Goal: Information Seeking & Learning: Learn about a topic

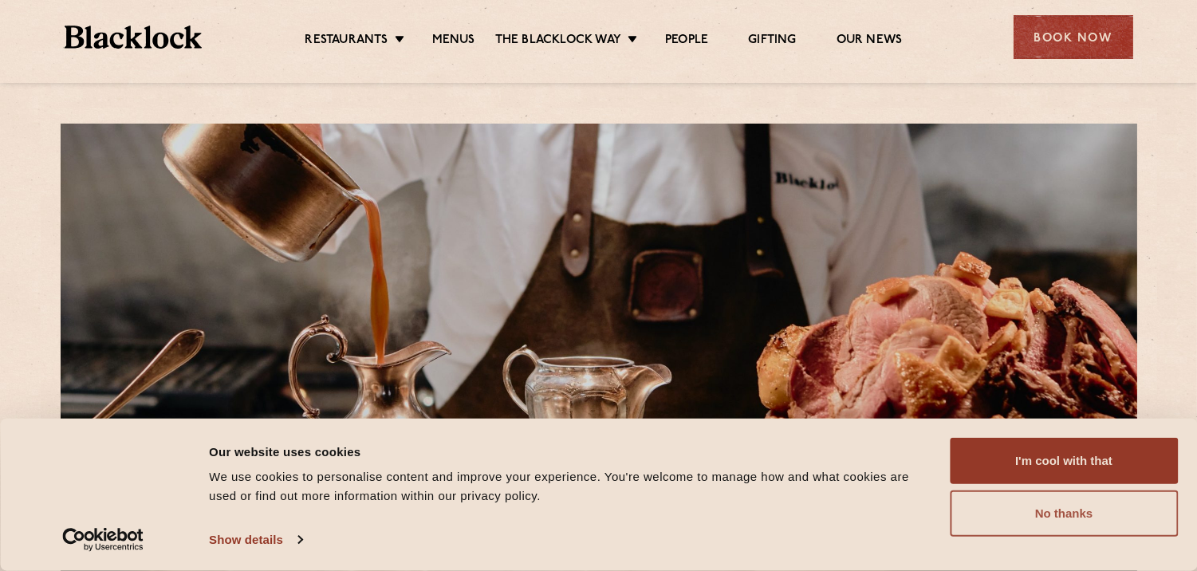
click at [1061, 507] on button "No thanks" at bounding box center [1064, 514] width 228 height 46
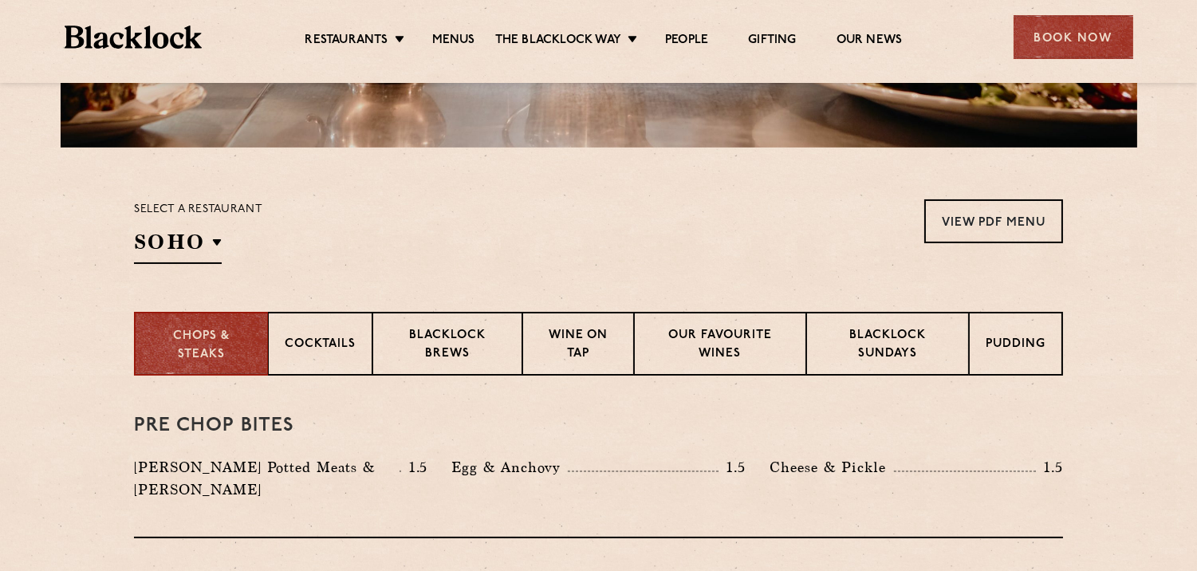
scroll to position [591, 0]
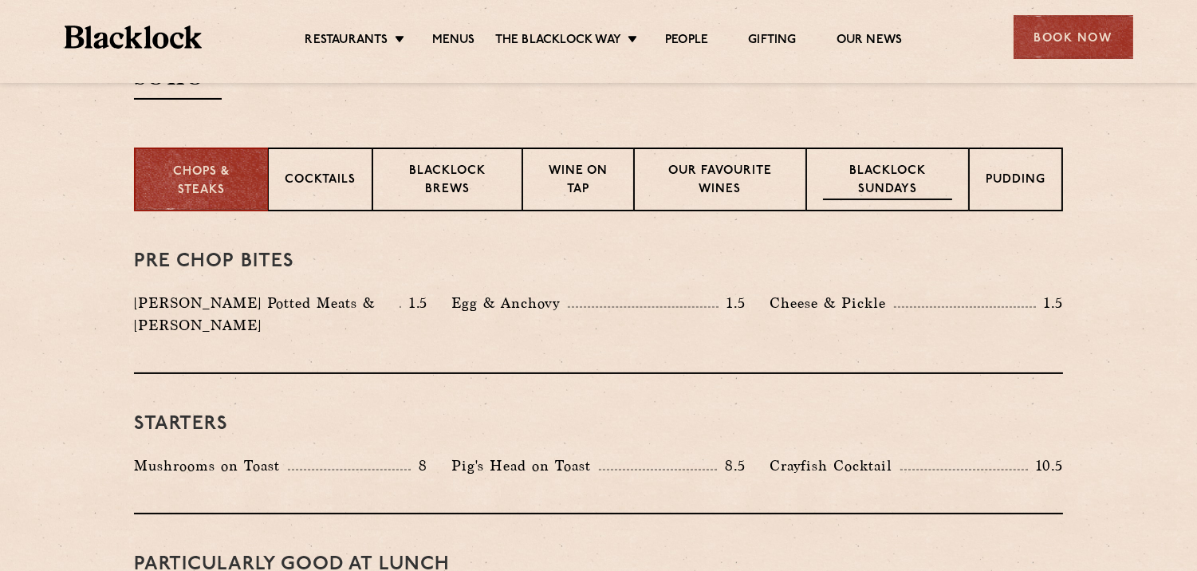
click at [882, 169] on p "Blacklock Sundays" at bounding box center [887, 181] width 129 height 37
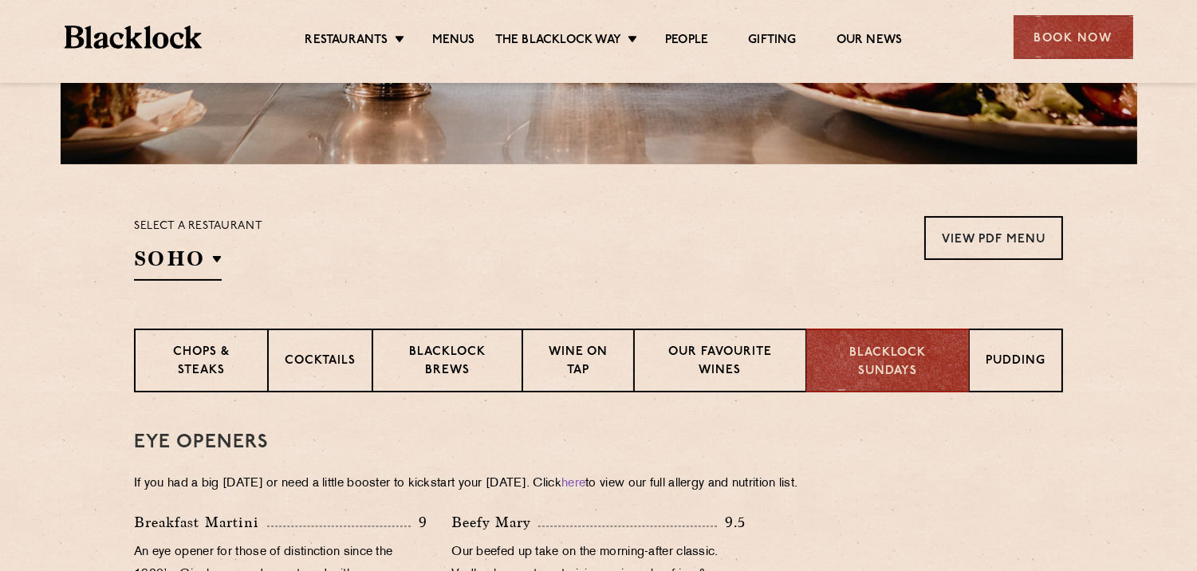
scroll to position [413, 0]
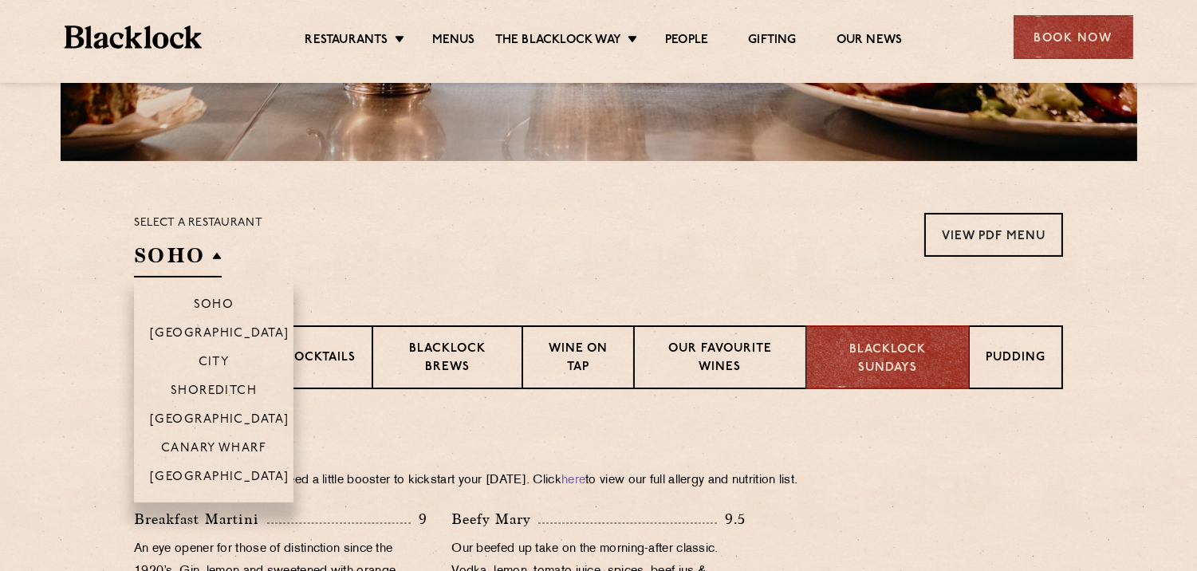
click at [216, 255] on h2 "SOHO" at bounding box center [178, 260] width 88 height 36
click at [223, 413] on p "[GEOGRAPHIC_DATA]" at bounding box center [220, 421] width 140 height 16
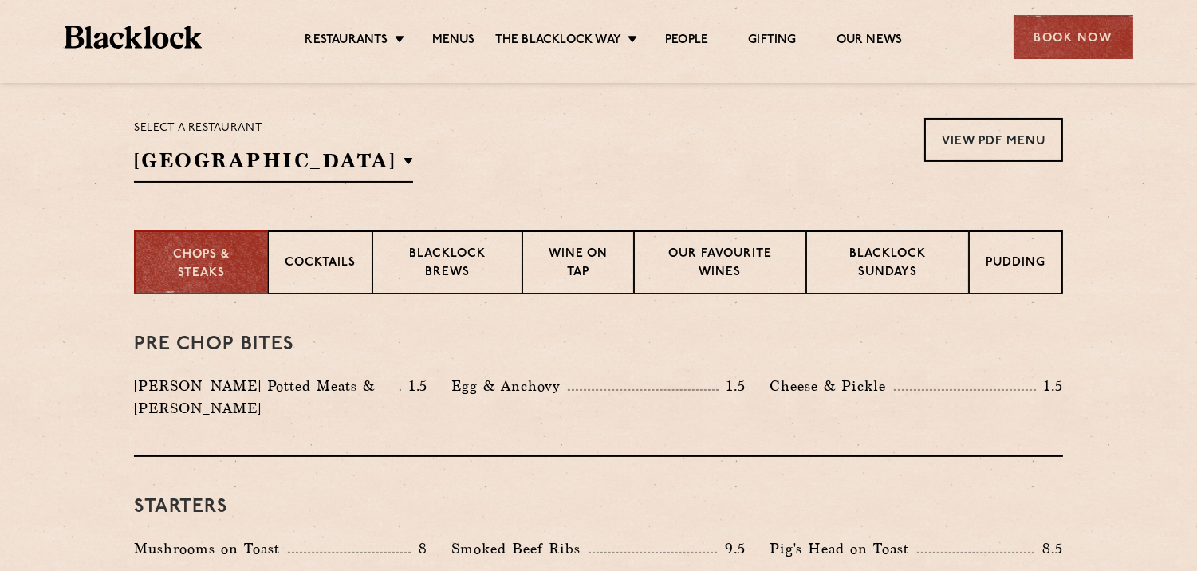
scroll to position [531, 0]
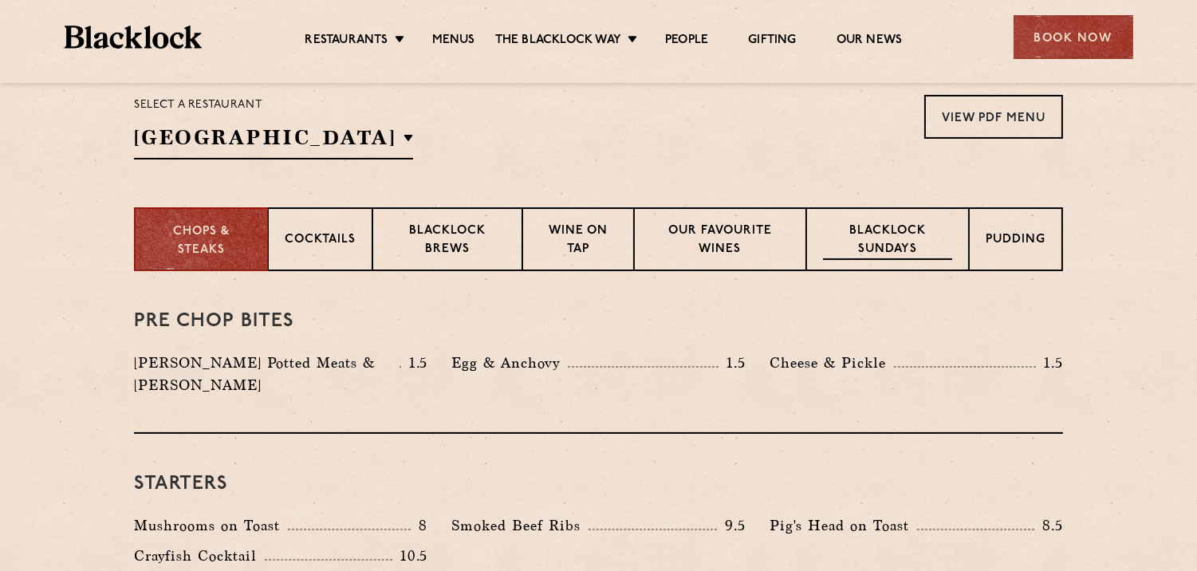
click at [863, 238] on p "Blacklock Sundays" at bounding box center [887, 241] width 129 height 37
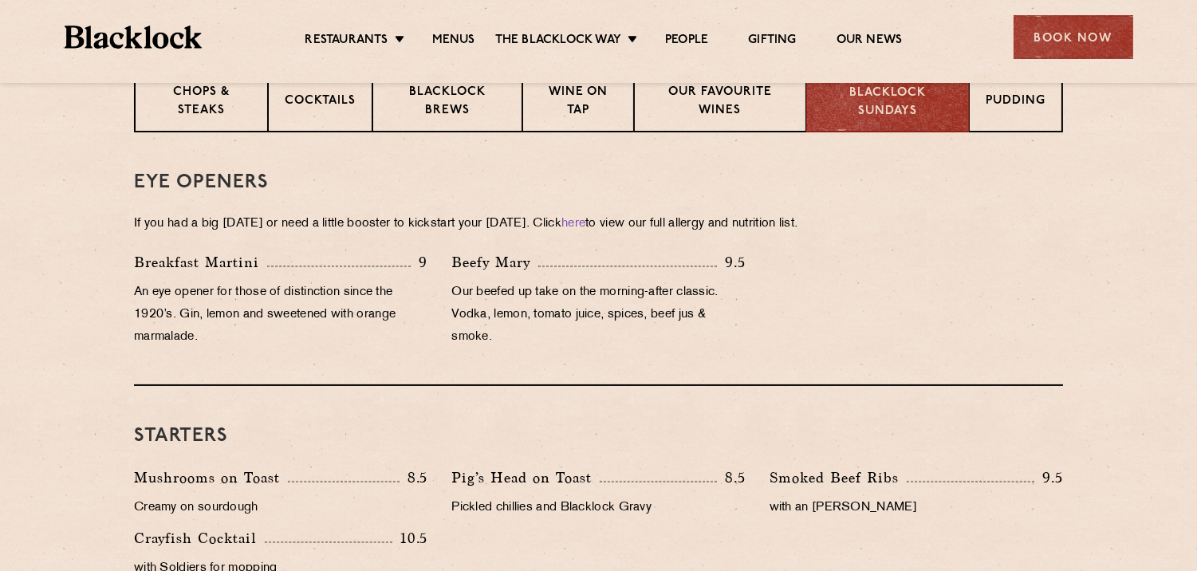
scroll to position [591, 0]
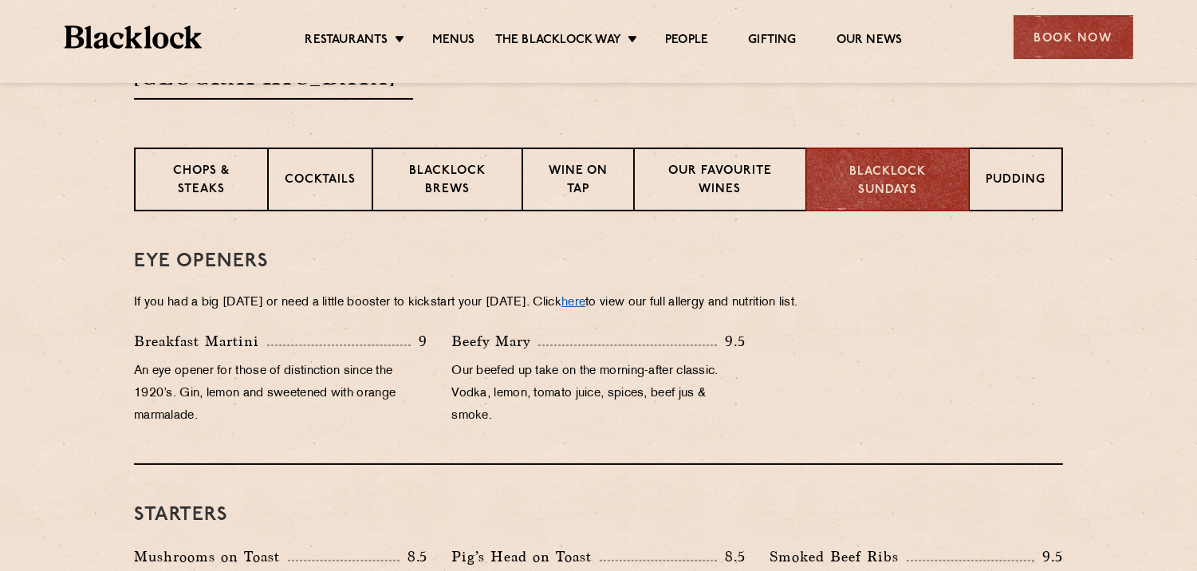
click at [586, 302] on link "here" at bounding box center [574, 303] width 24 height 12
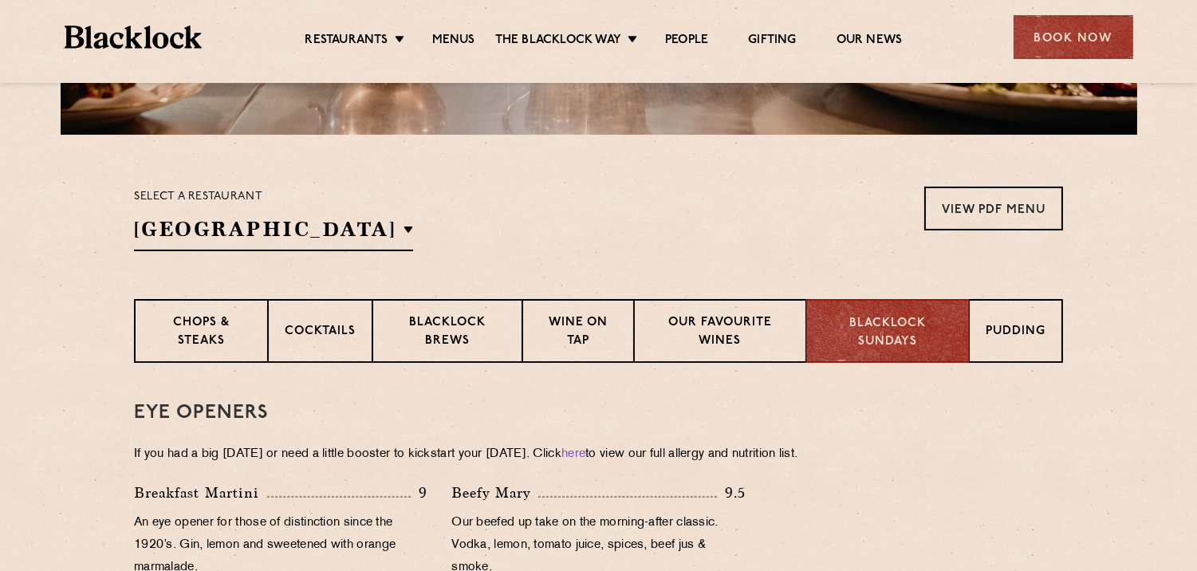
scroll to position [413, 0]
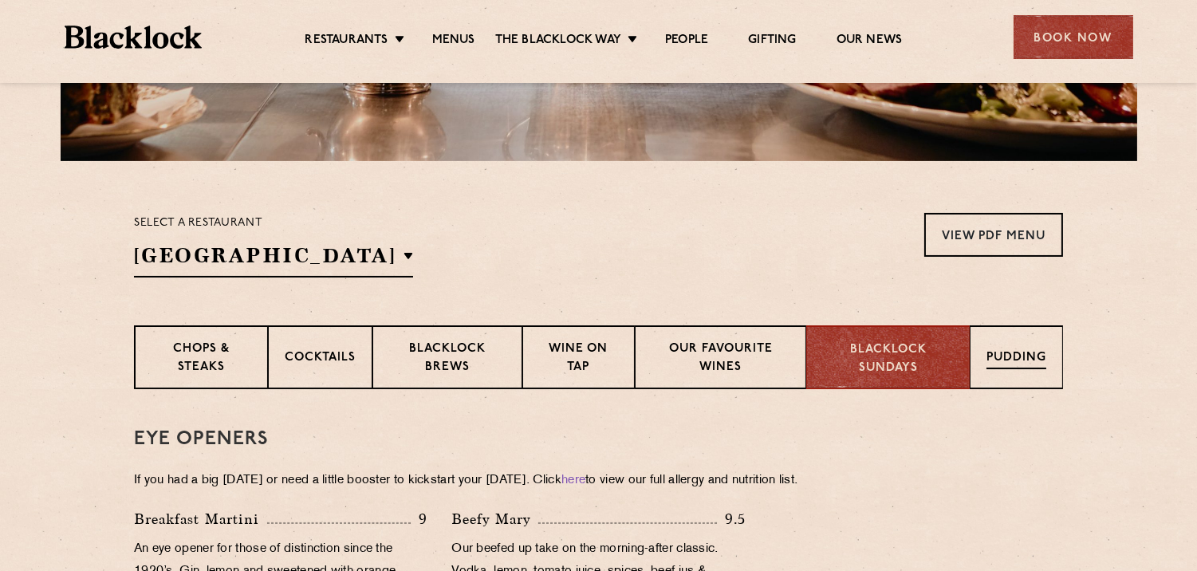
click at [1033, 365] on p "Pudding" at bounding box center [1017, 359] width 60 height 20
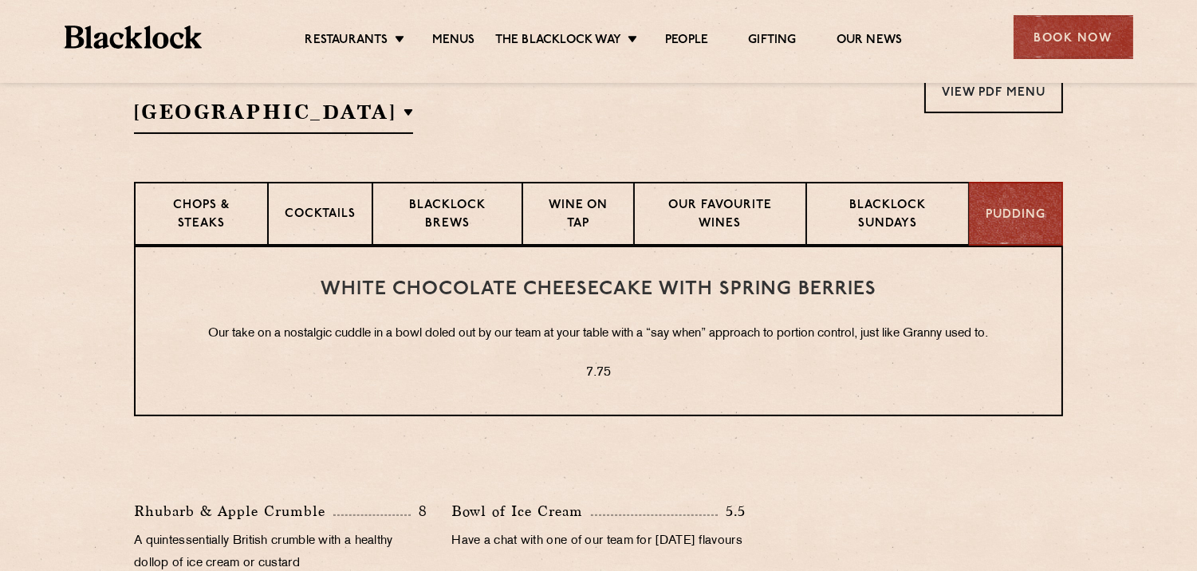
scroll to position [531, 0]
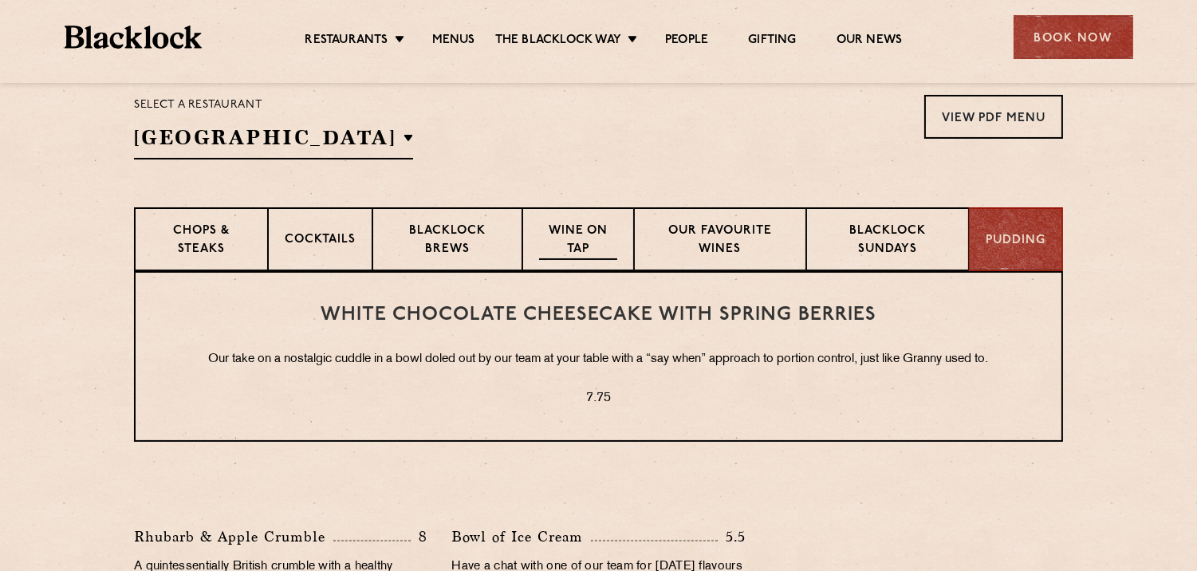
click at [578, 224] on p "Wine on Tap" at bounding box center [578, 241] width 78 height 37
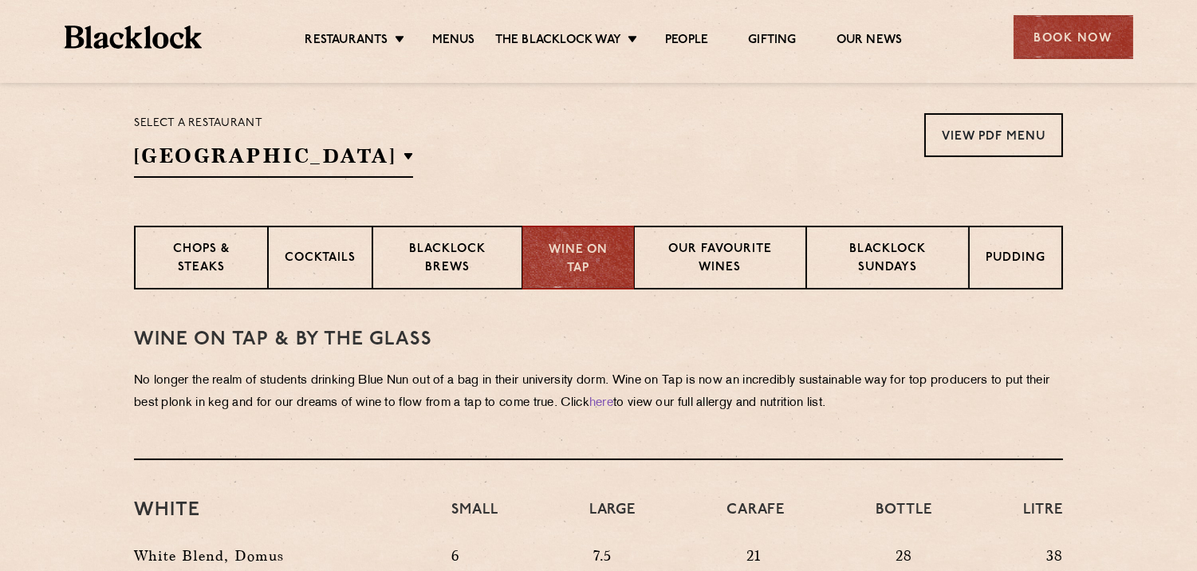
scroll to position [472, 0]
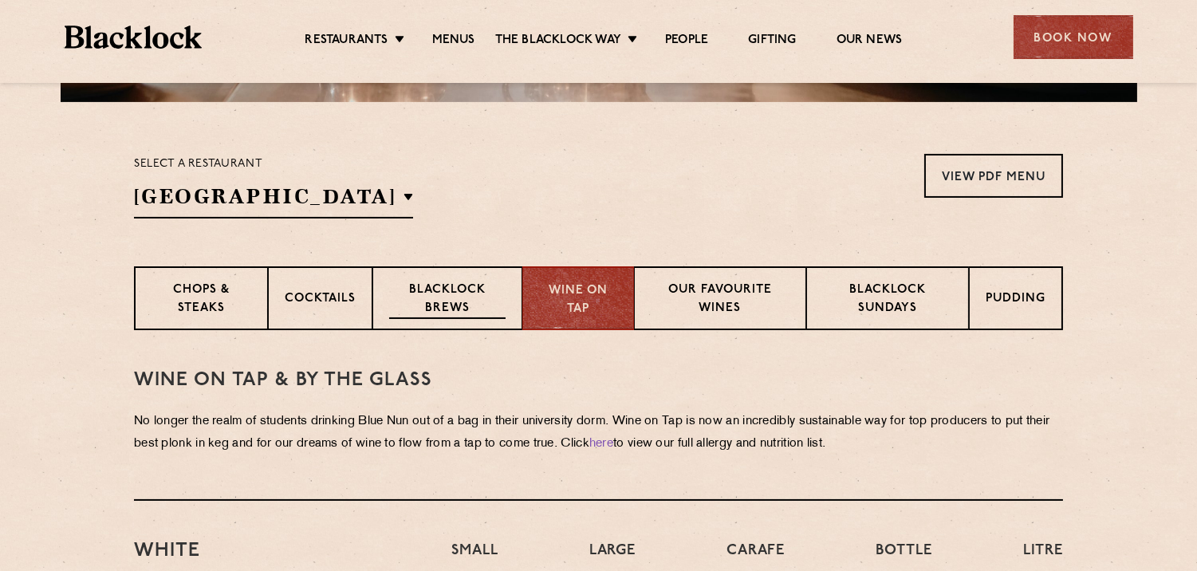
click at [456, 298] on p "Blacklock Brews" at bounding box center [447, 300] width 116 height 37
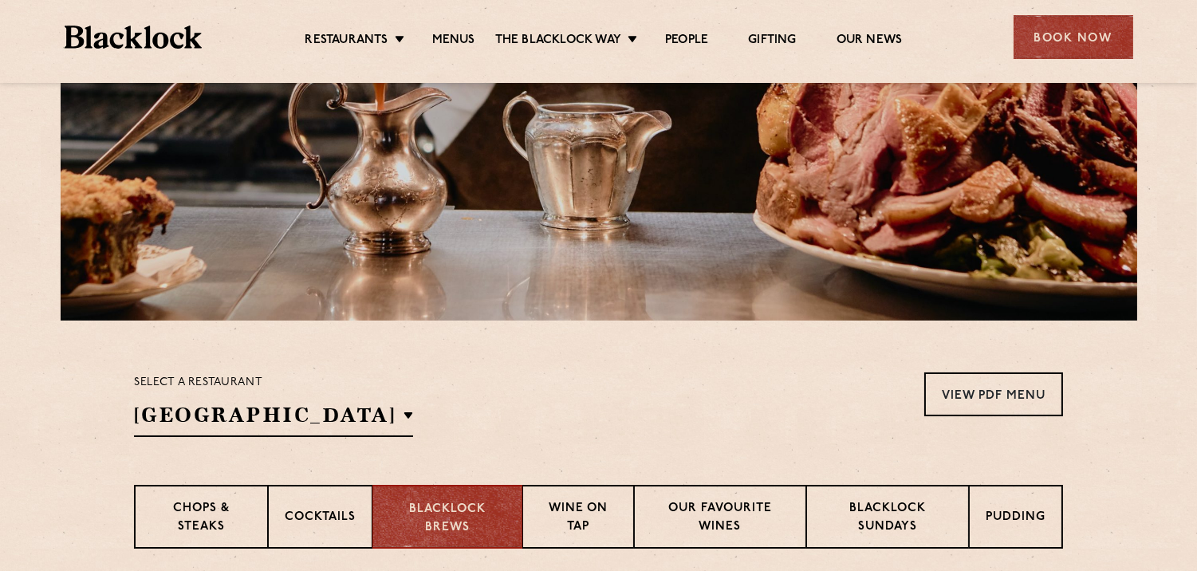
scroll to position [413, 0]
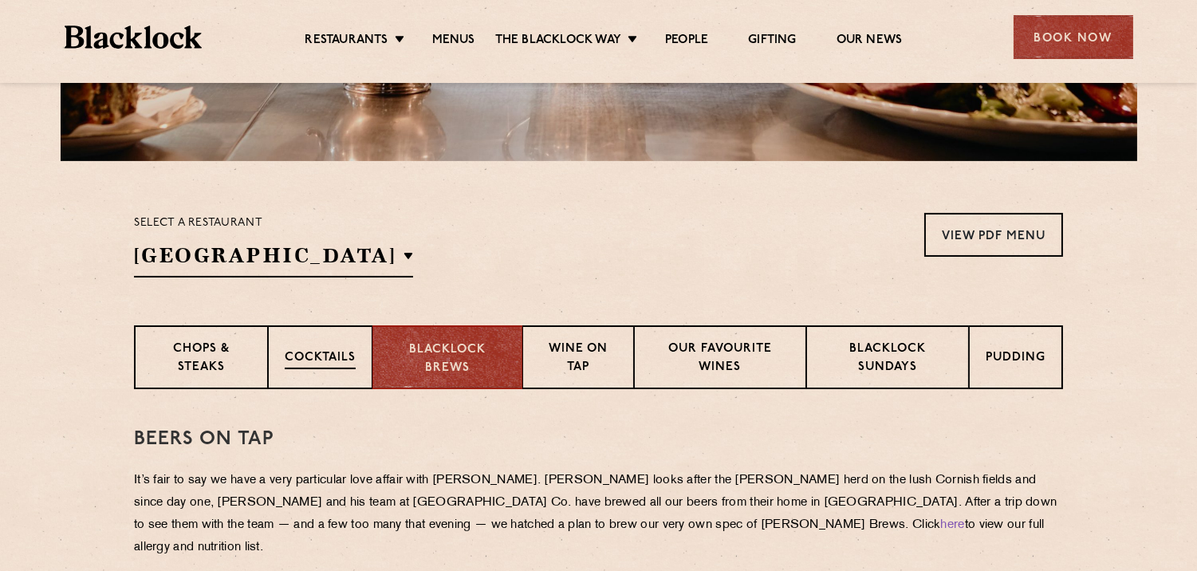
click at [343, 360] on p "Cocktails" at bounding box center [320, 359] width 71 height 20
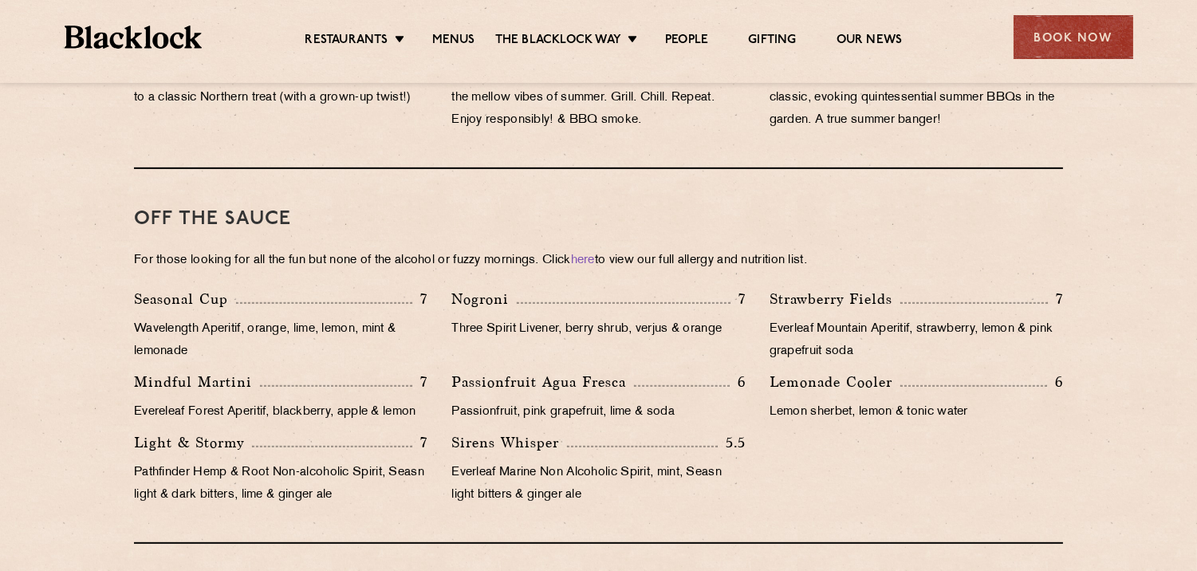
scroll to position [1536, 0]
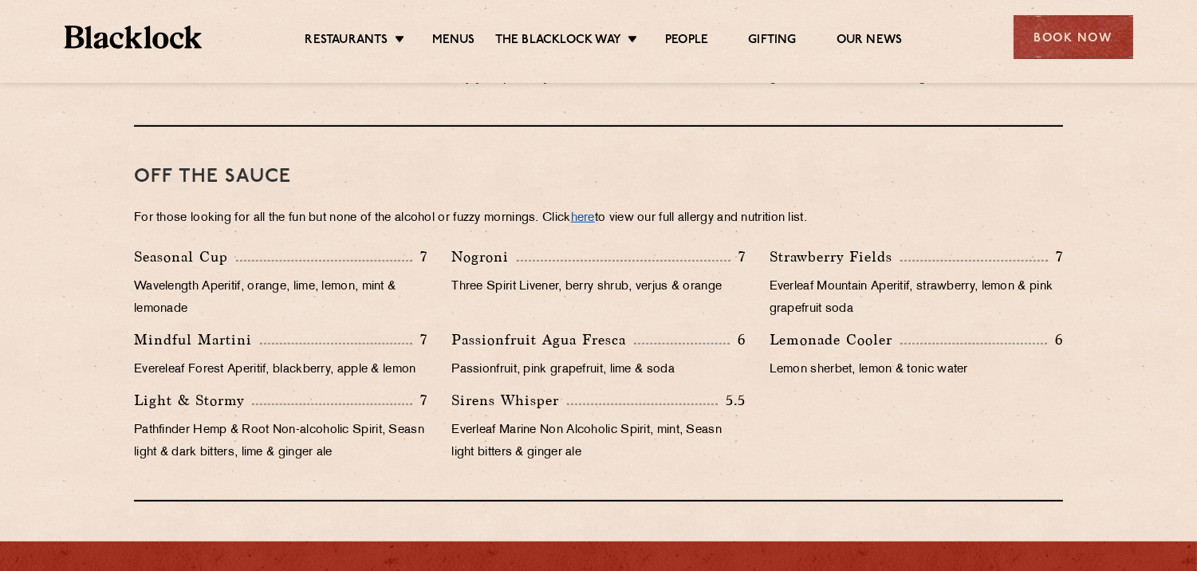
click at [595, 212] on link "here" at bounding box center [583, 218] width 24 height 12
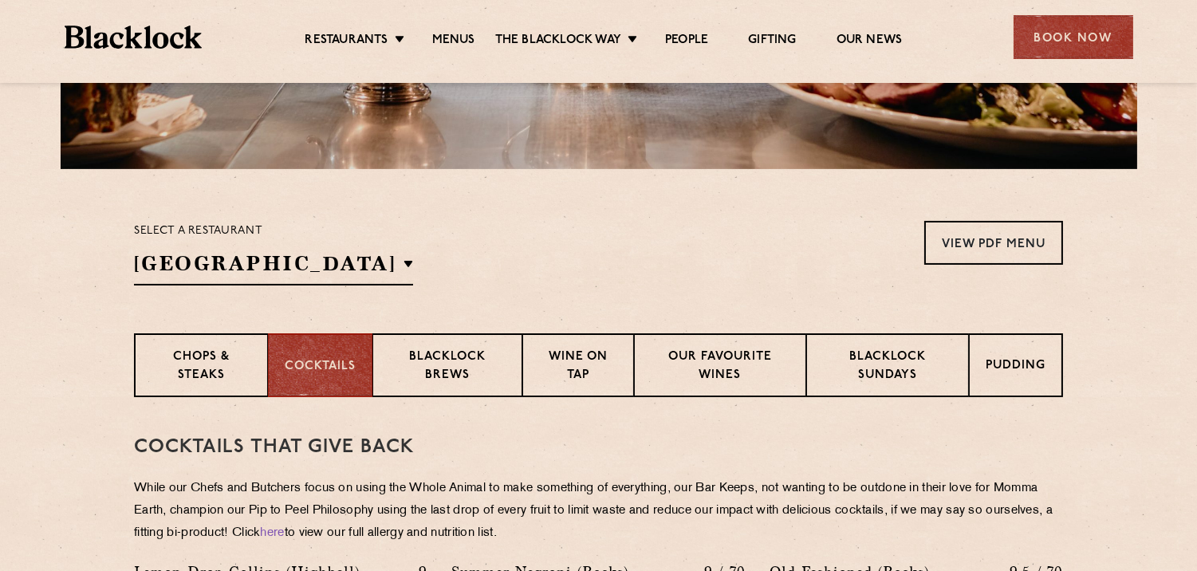
scroll to position [413, 0]
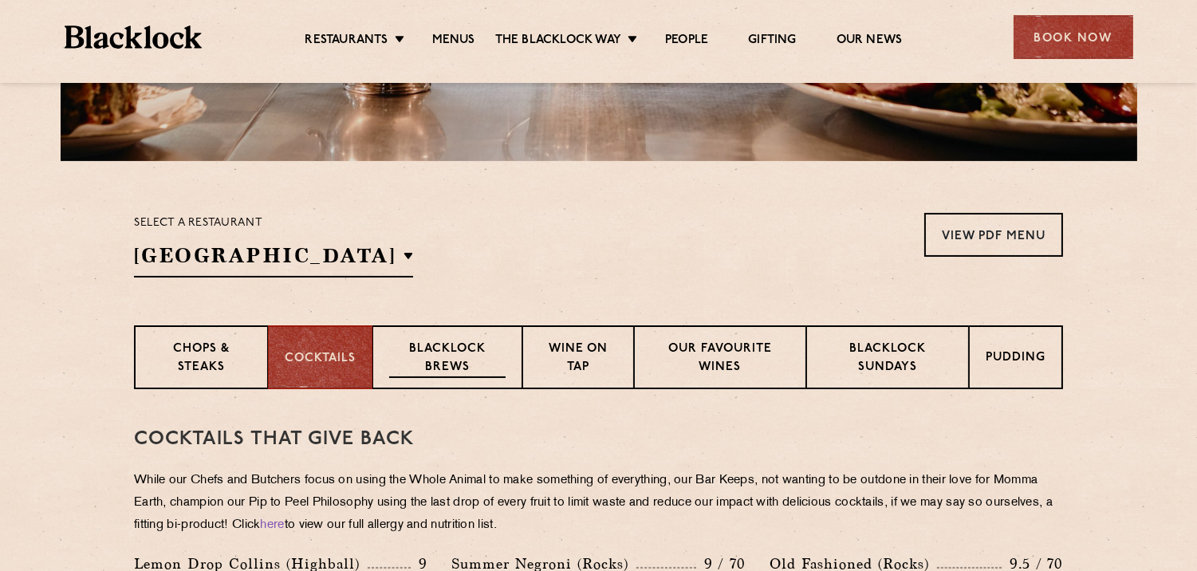
click at [431, 357] on p "Blacklock Brews" at bounding box center [447, 359] width 116 height 37
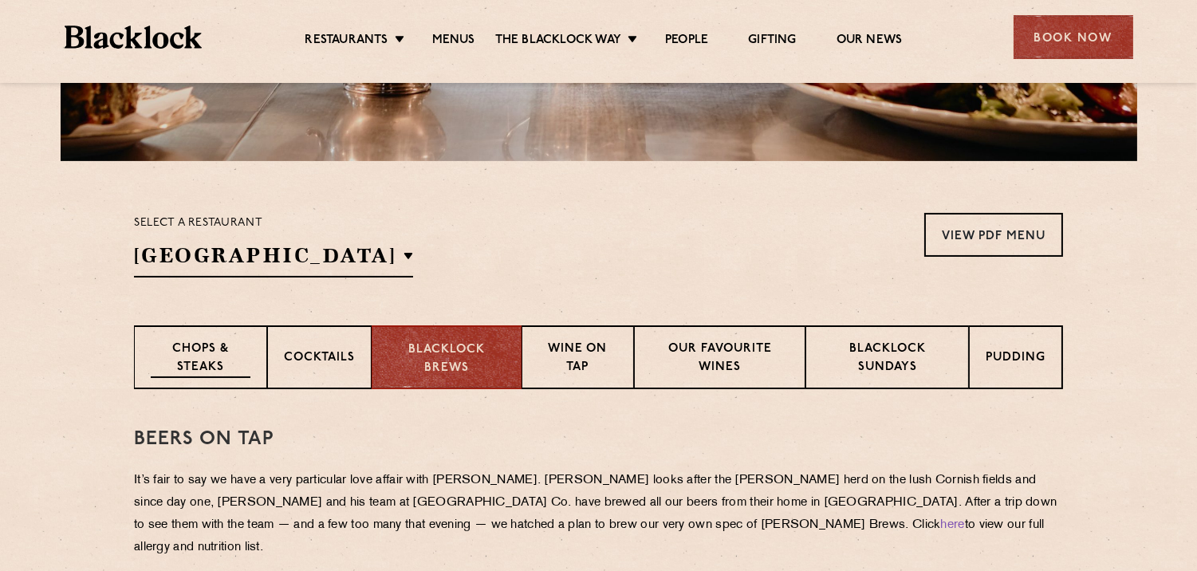
click at [210, 347] on p "Chops & Steaks" at bounding box center [201, 359] width 100 height 37
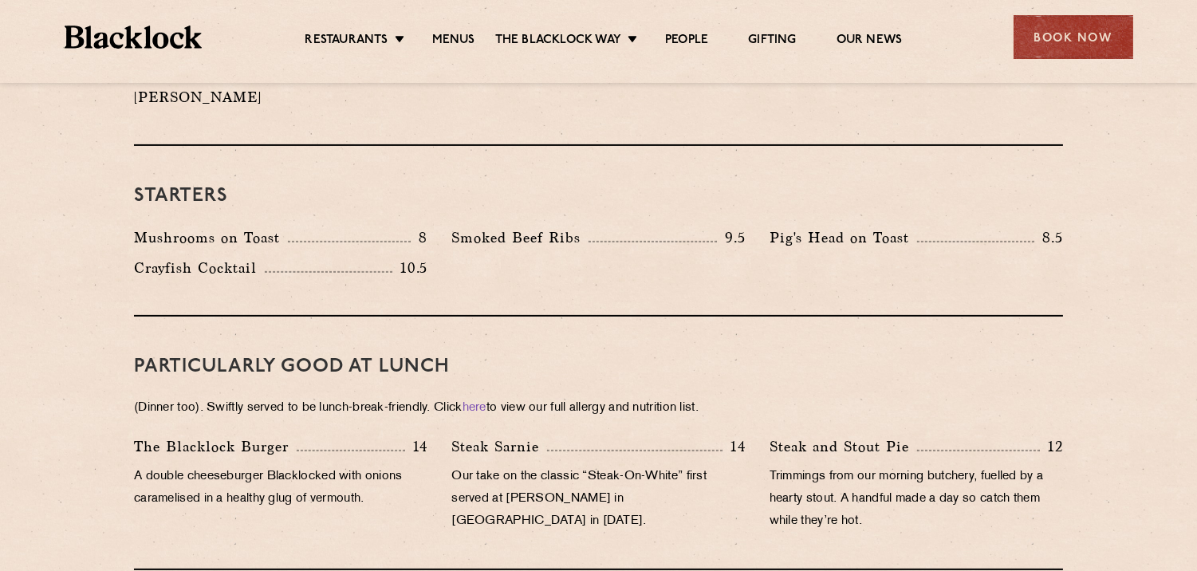
scroll to position [465, 0]
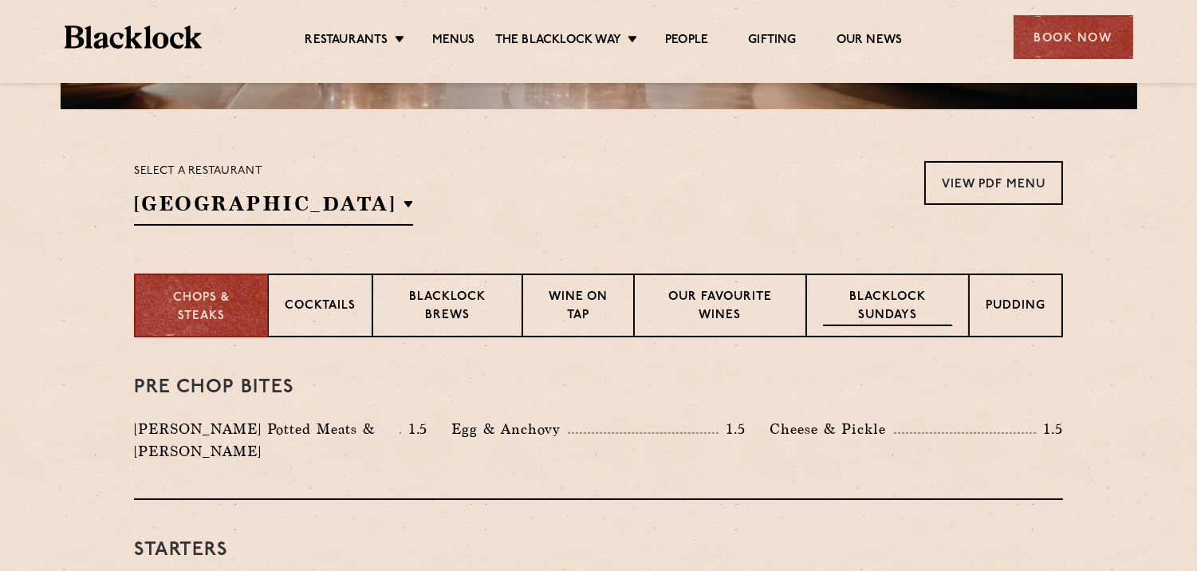
click at [898, 294] on p "Blacklock Sundays" at bounding box center [887, 307] width 129 height 37
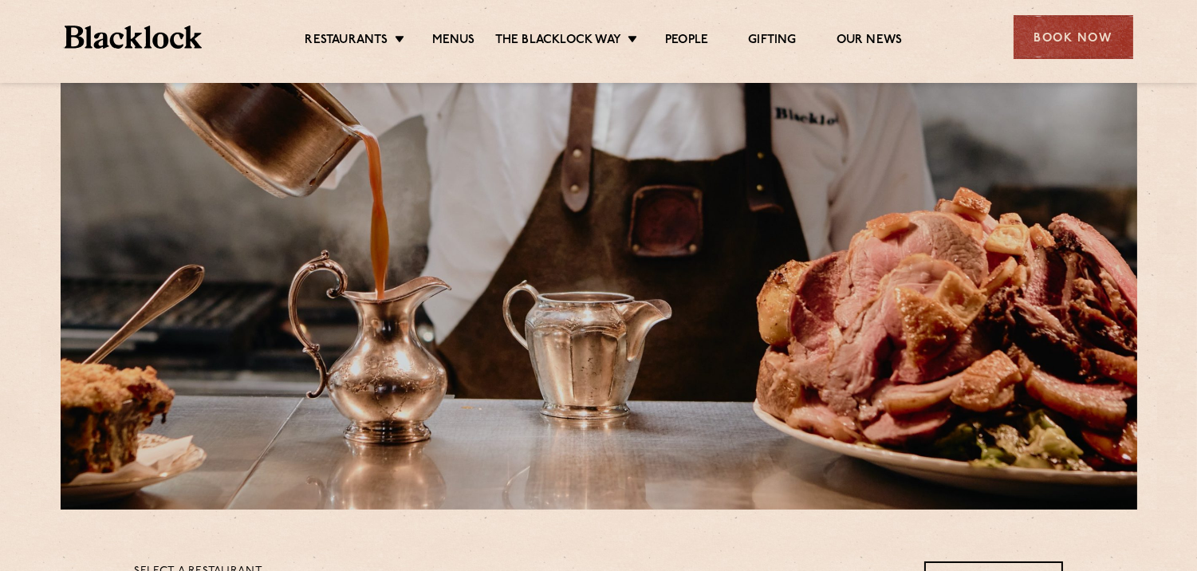
scroll to position [295, 0]
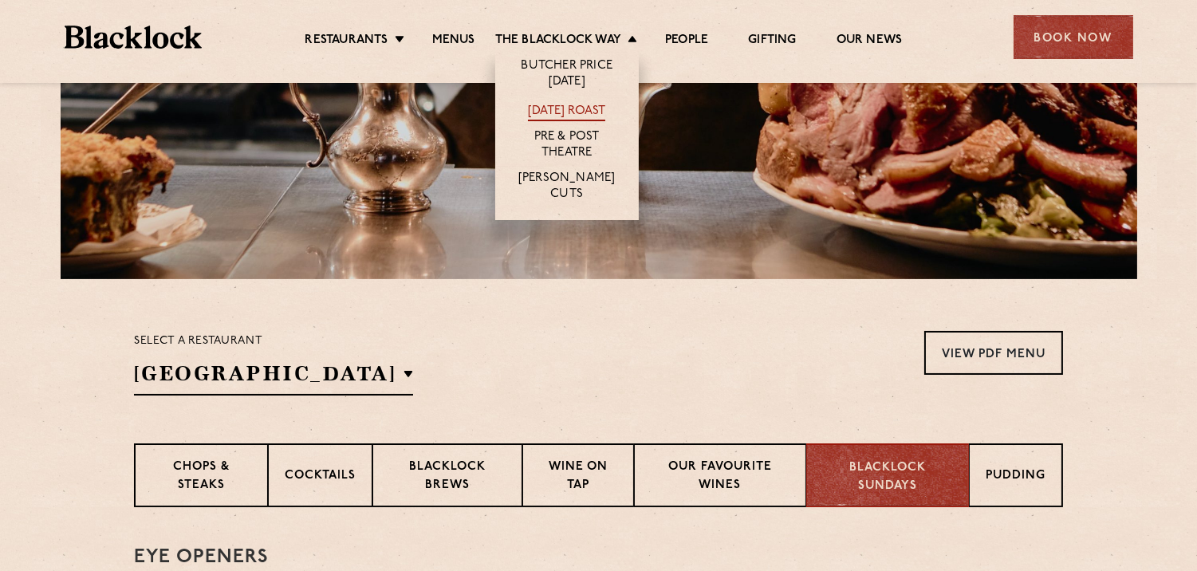
click at [559, 105] on link "[DATE] Roast" at bounding box center [566, 113] width 77 height 18
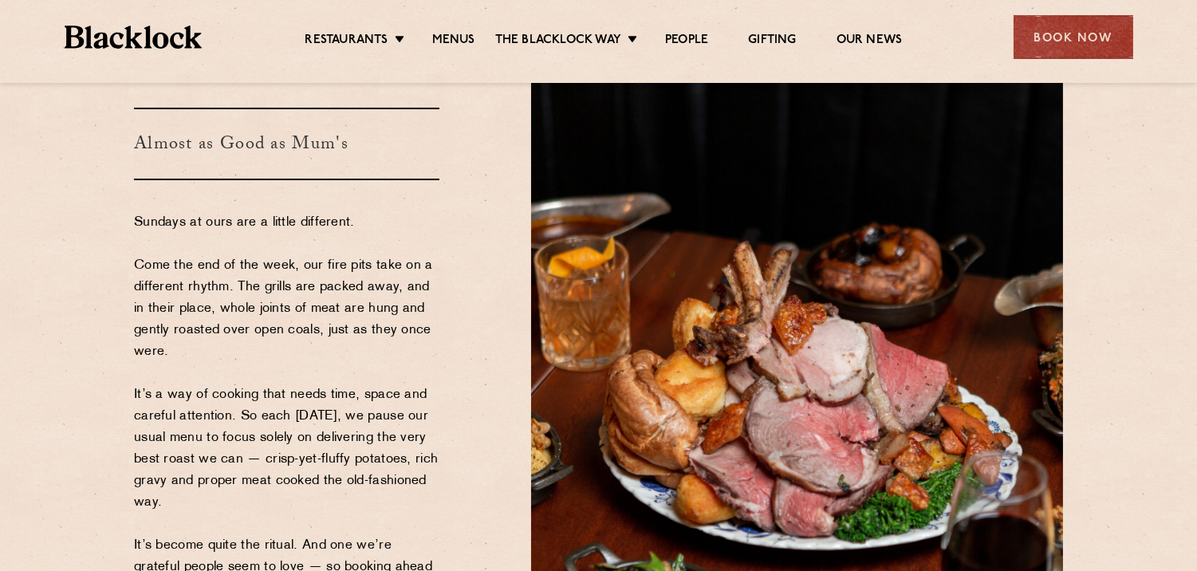
scroll to position [177, 0]
